Goal: Task Accomplishment & Management: Complete application form

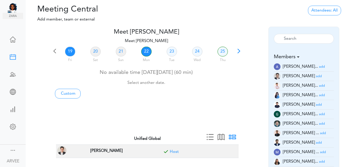
scroll to position [15, 0]
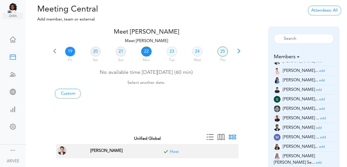
click at [147, 51] on link "22" at bounding box center [146, 52] width 10 height 10
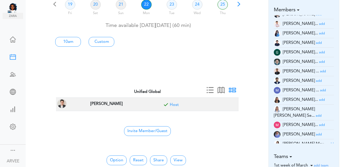
scroll to position [34, 0]
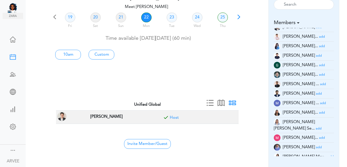
click at [319, 37] on small "add" at bounding box center [322, 36] width 6 height 3
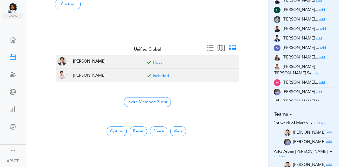
scroll to position [92, 0]
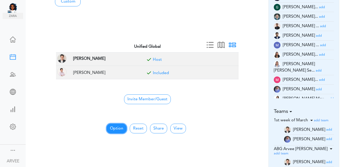
click at [115, 128] on button "Option" at bounding box center [116, 129] width 20 height 10
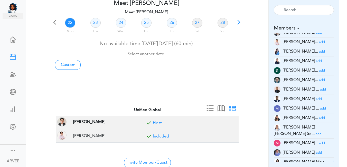
scroll to position [0, 0]
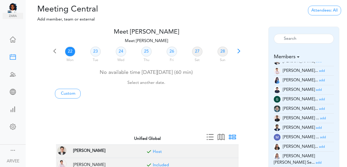
drag, startPoint x: 342, startPoint y: 15, endPoint x: 230, endPoint y: 21, distance: 112.8
click at [342, 15] on div "Attendees: All All Back to Back Anyone Anyone + Host" at bounding box center [324, 10] width 37 height 11
click at [67, 51] on link "22" at bounding box center [70, 52] width 10 height 10
click at [70, 96] on link "Custom" at bounding box center [68, 94] width 26 height 10
type input "Meet [PERSON_NAME]"
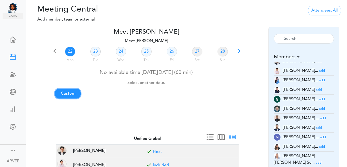
type input "[URL][DOMAIN_NAME][SECURITY_DATA]"
type input "[DATE]T13:00"
type input "[DATE]T13:30"
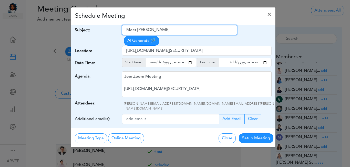
drag, startPoint x: 126, startPoint y: 28, endPoint x: 172, endPoint y: 30, distance: 45.7
click at [172, 30] on input "Meet [PERSON_NAME]" at bounding box center [179, 30] width 115 height 10
paste input "TWE x Tax Planning | [PERSON_NAME]"
type input "TWE x Tax Planning | [PERSON_NAME]"
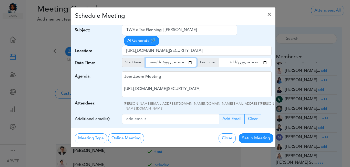
click at [191, 58] on input "starttime" at bounding box center [171, 62] width 52 height 9
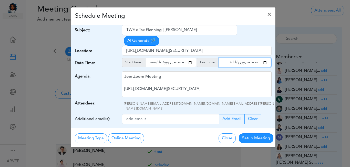
type input "[DATE]T17:00"
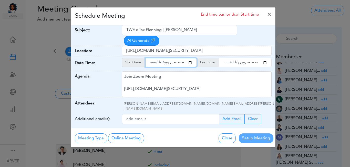
click at [266, 58] on input "endtime" at bounding box center [245, 62] width 53 height 9
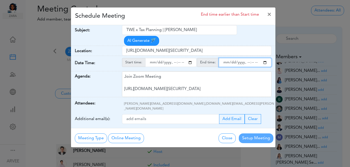
click at [252, 58] on input "endtime" at bounding box center [245, 62] width 53 height 9
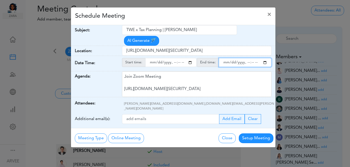
type input "[DATE]T18:00"
click at [188, 16] on div "Schedule Meeting ×" at bounding box center [173, 16] width 205 height 18
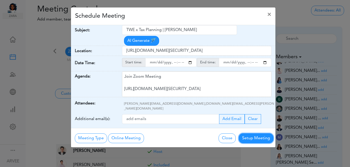
click at [253, 133] on button "Setup Meeting" at bounding box center [256, 138] width 35 height 10
